Goal: Task Accomplishment & Management: Manage account settings

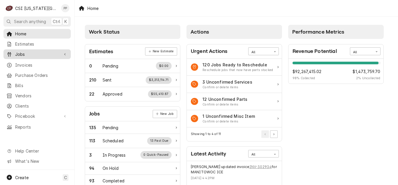
click at [33, 49] on link "Jobs" at bounding box center [36, 54] width 67 height 10
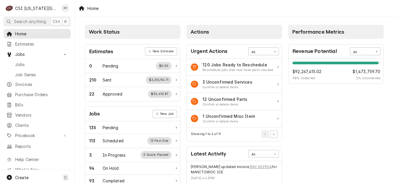
click at [37, 57] on div "Jobs Jobs Job Series" at bounding box center [36, 63] width 67 height 29
click at [38, 61] on span "Jobs" at bounding box center [41, 64] width 53 height 6
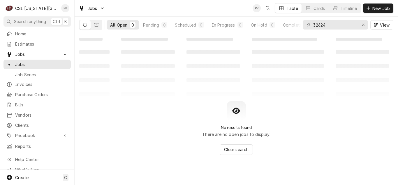
click at [336, 25] on input "32624" at bounding box center [335, 24] width 44 height 9
type input "3"
type input "0"
type input "30583"
click at [99, 25] on button "Dynamic Content Wrapper" at bounding box center [96, 24] width 11 height 9
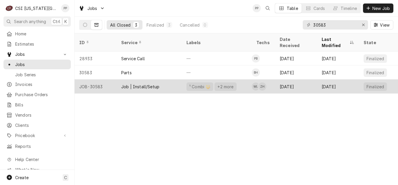
click at [145, 83] on div "Job | Install/Setup" at bounding box center [140, 86] width 38 height 6
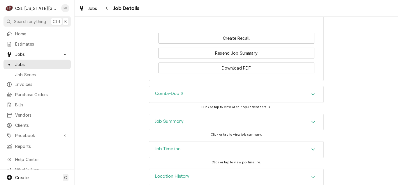
scroll to position [846, 0]
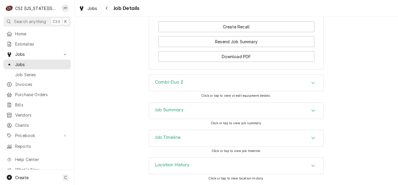
click at [318, 108] on div "Job Summary" at bounding box center [236, 110] width 174 height 16
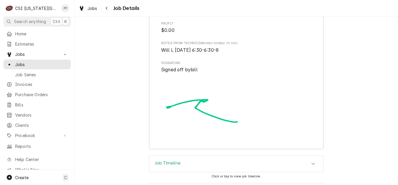
scroll to position [1470, 0]
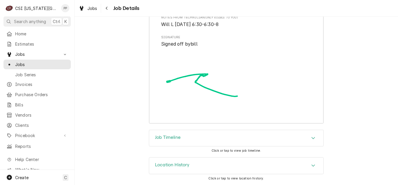
click at [305, 136] on div "Job Timeline" at bounding box center [236, 138] width 174 height 16
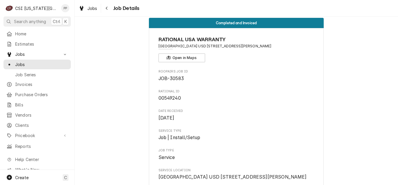
scroll to position [0, 0]
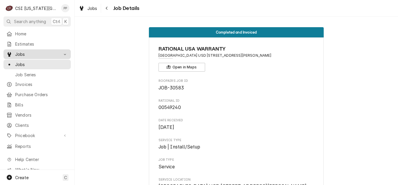
click at [31, 52] on span "Jobs" at bounding box center [37, 54] width 44 height 6
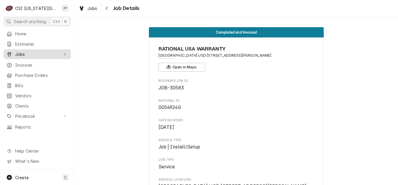
click at [35, 55] on span "Jobs" at bounding box center [37, 54] width 44 height 6
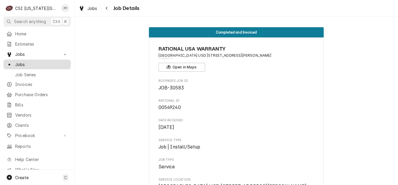
click at [32, 61] on span "Jobs" at bounding box center [41, 64] width 53 height 6
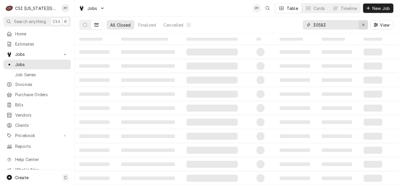
click at [362, 25] on icon "Erase input" at bounding box center [363, 25] width 3 height 4
click at [344, 25] on input "Dynamic Content Wrapper" at bounding box center [340, 24] width 55 height 9
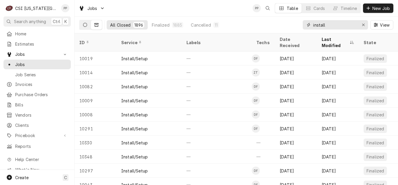
type input "install"
click at [82, 25] on button "Dynamic Content Wrapper" at bounding box center [85, 24] width 11 height 9
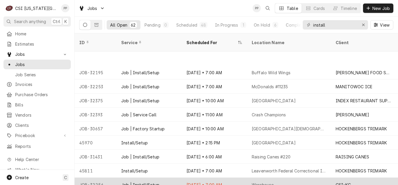
scroll to position [46, 0]
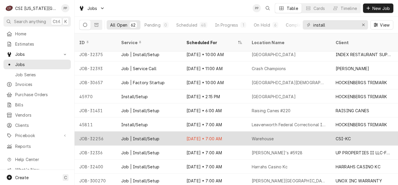
click at [231, 131] on div "Sep 8 • 7:00 AM" at bounding box center [214, 138] width 65 height 14
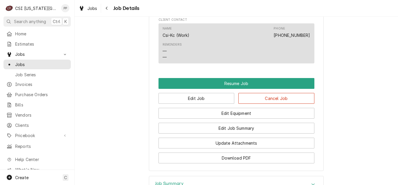
scroll to position [350, 0]
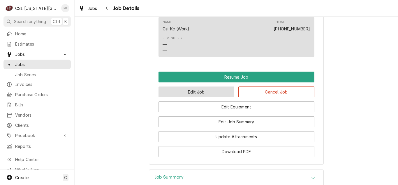
click at [192, 97] on button "Edit Job" at bounding box center [197, 91] width 76 height 11
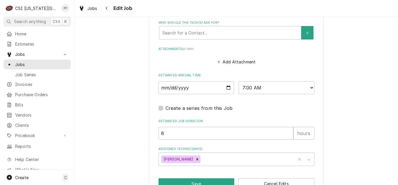
scroll to position [415, 0]
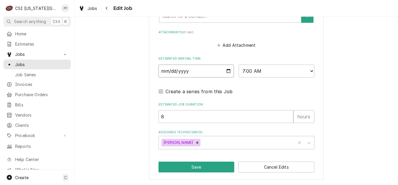
click at [229, 68] on input "[DATE]" at bounding box center [197, 70] width 76 height 13
type textarea "x"
type input "[DATE]"
click at [309, 64] on select "AM / PM 6:00 AM 6:15 AM 6:30 AM 6:45 AM 7:00 AM 7:15 AM 7:30 AM 7:45 AM 8:00 AM…" at bounding box center [277, 70] width 76 height 13
type textarea "x"
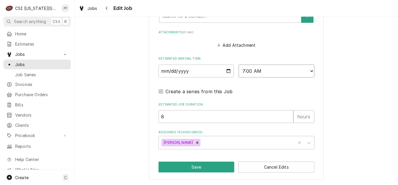
select select "14:00:00"
click at [239, 64] on select "AM / PM 6:00 AM 6:15 AM 6:30 AM 6:45 AM 7:00 AM 7:15 AM 7:30 AM 7:45 AM 8:00 AM…" at bounding box center [277, 70] width 76 height 13
click at [198, 164] on button "Save" at bounding box center [197, 166] width 76 height 11
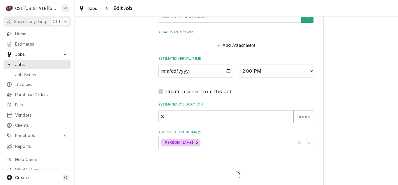
type textarea "x"
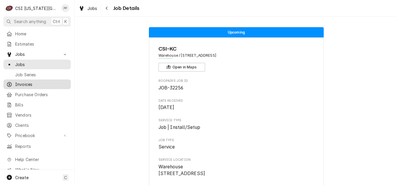
click at [32, 82] on span "Invoices" at bounding box center [41, 84] width 53 height 6
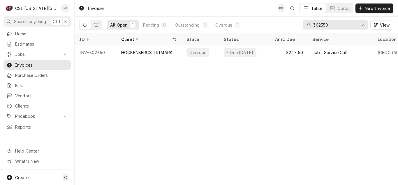
click at [363, 25] on icon "Erase input" at bounding box center [363, 25] width 3 height 4
click at [351, 24] on input "Dynamic Content Wrapper" at bounding box center [340, 24] width 55 height 9
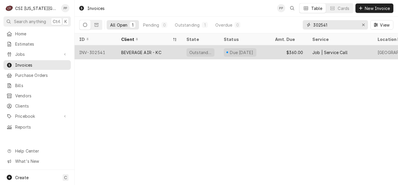
type input "302541"
click at [121, 50] on div "BEVERAGE AIR - KC" at bounding box center [141, 52] width 40 height 6
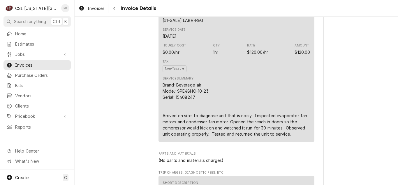
scroll to position [408, 0]
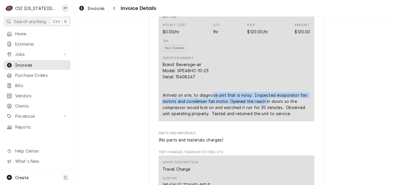
drag, startPoint x: 217, startPoint y: 115, endPoint x: 265, endPoint y: 123, distance: 48.7
click at [265, 116] on div "Brand: Beverage-air Model: SPE48HC-10-23 Serial: 15408247 Arrived on site, to d…" at bounding box center [237, 88] width 148 height 55
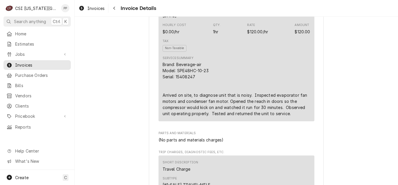
click at [262, 116] on div "Brand: Beverage-air Model: SPE48HC-10-23 Serial: 15408247 Arrived on site, to d…" at bounding box center [237, 88] width 148 height 55
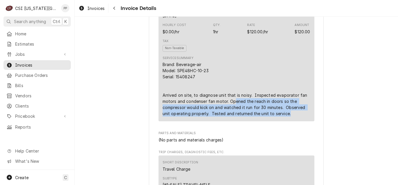
drag, startPoint x: 237, startPoint y: 122, endPoint x: 297, endPoint y: 132, distance: 61.1
click at [297, 116] on div "Brand: Beverage-air Model: SPE48HC-10-23 Serial: 15408247 Arrived on site, to d…" at bounding box center [237, 88] width 148 height 55
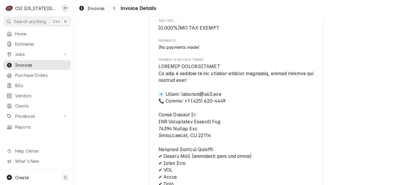
scroll to position [700, 0]
